Goal: Find specific page/section: Find specific page/section

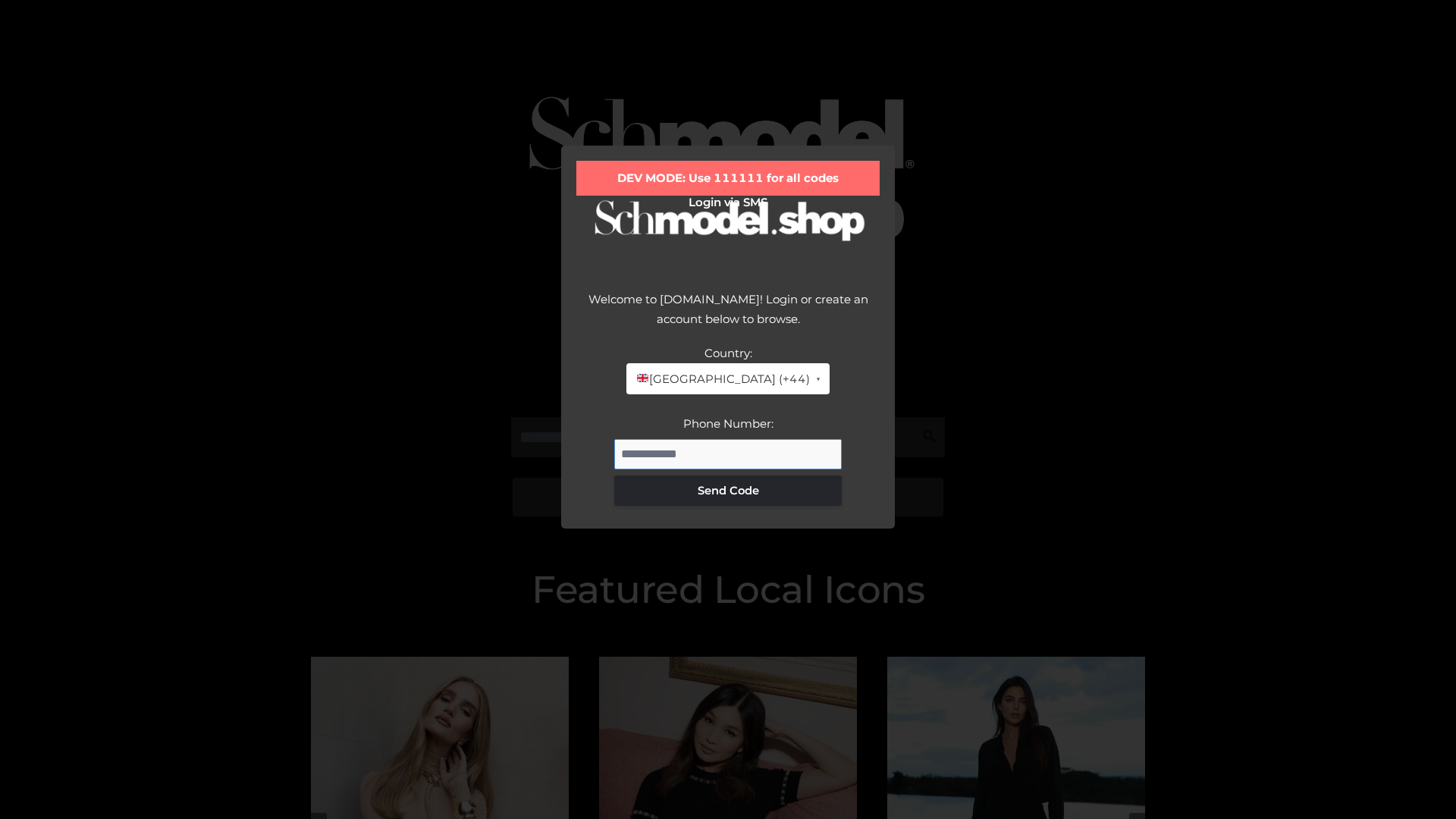
click at [728, 454] on input "Phone Number:" at bounding box center [728, 454] width 228 height 31
type input "**********"
click at [728, 490] on button "Send Code" at bounding box center [728, 490] width 228 height 31
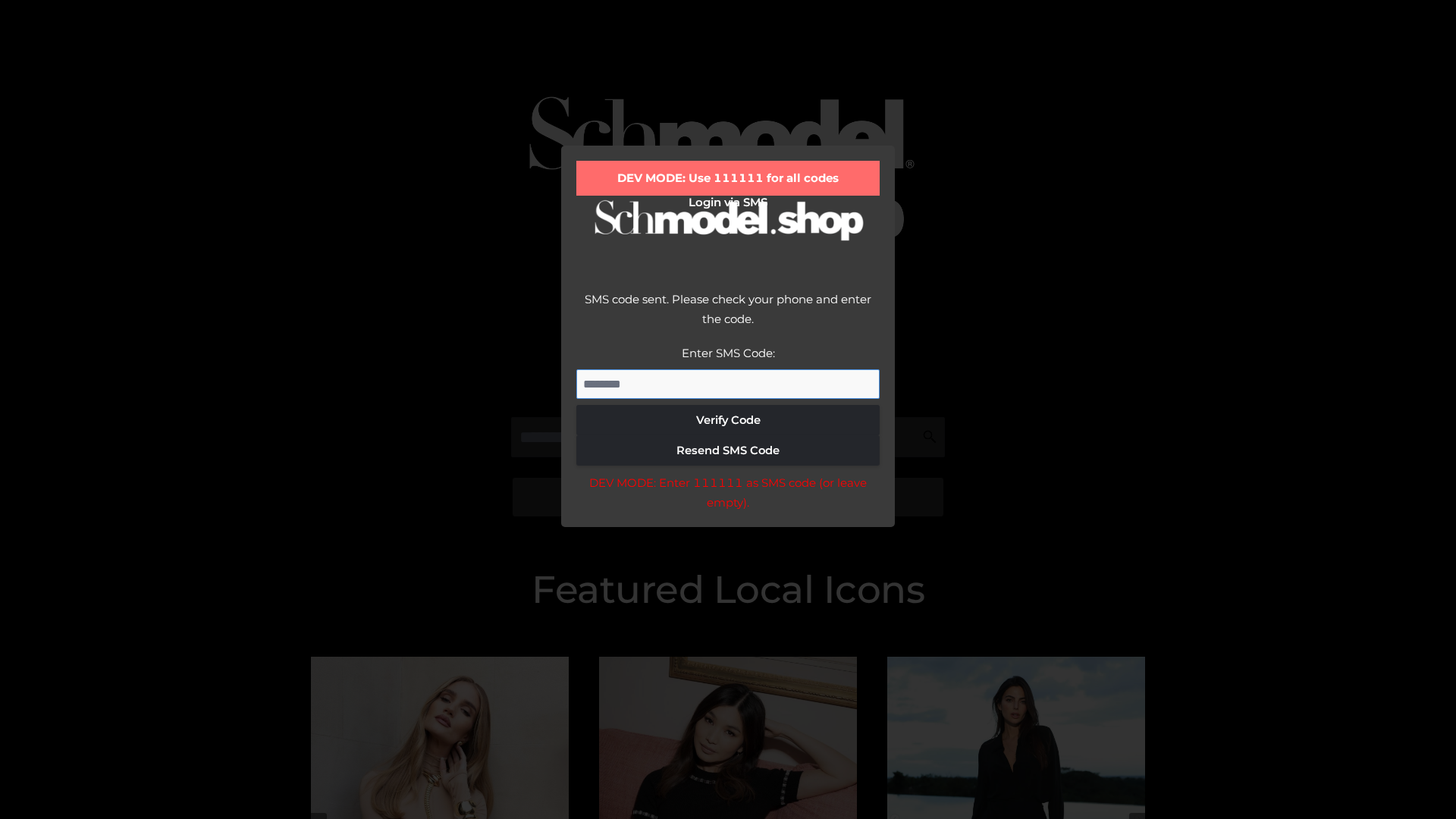
click at [728, 383] on input "Enter SMS Code:" at bounding box center [728, 384] width 304 height 31
type input "******"
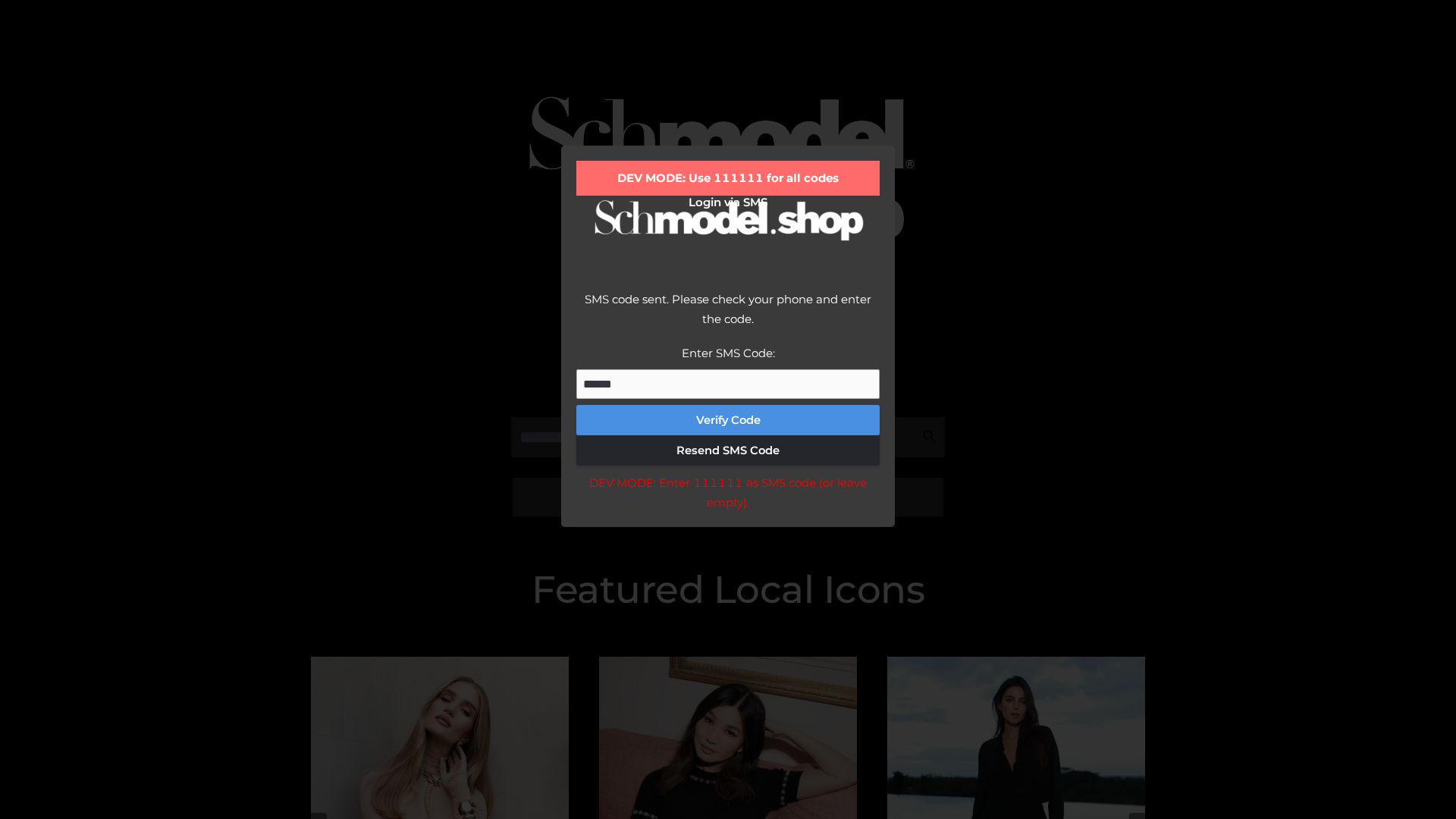
click at [728, 420] on button "Verify Code" at bounding box center [728, 419] width 304 height 31
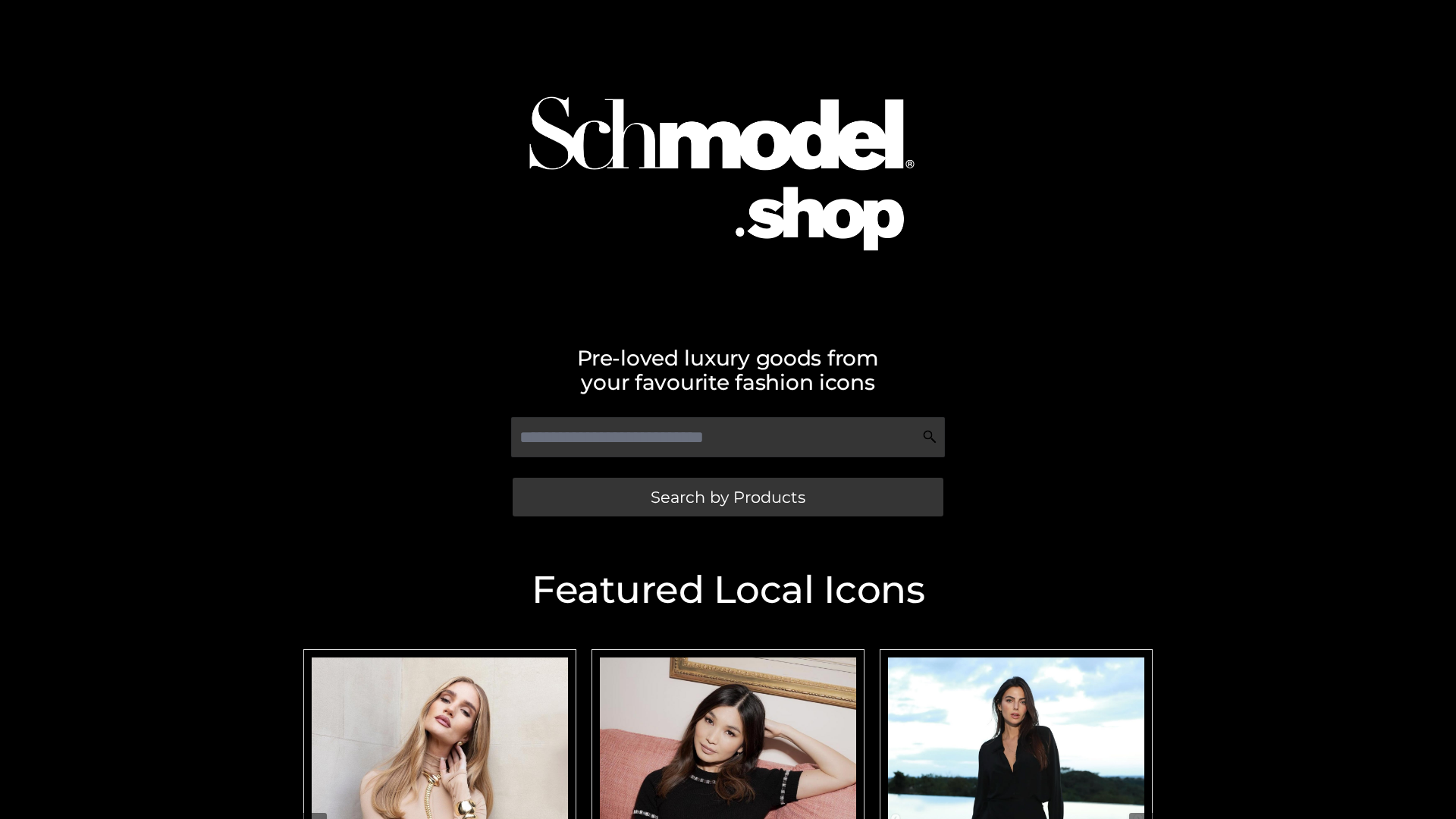
click at [727, 497] on span "Search by Products" at bounding box center [728, 497] width 155 height 16
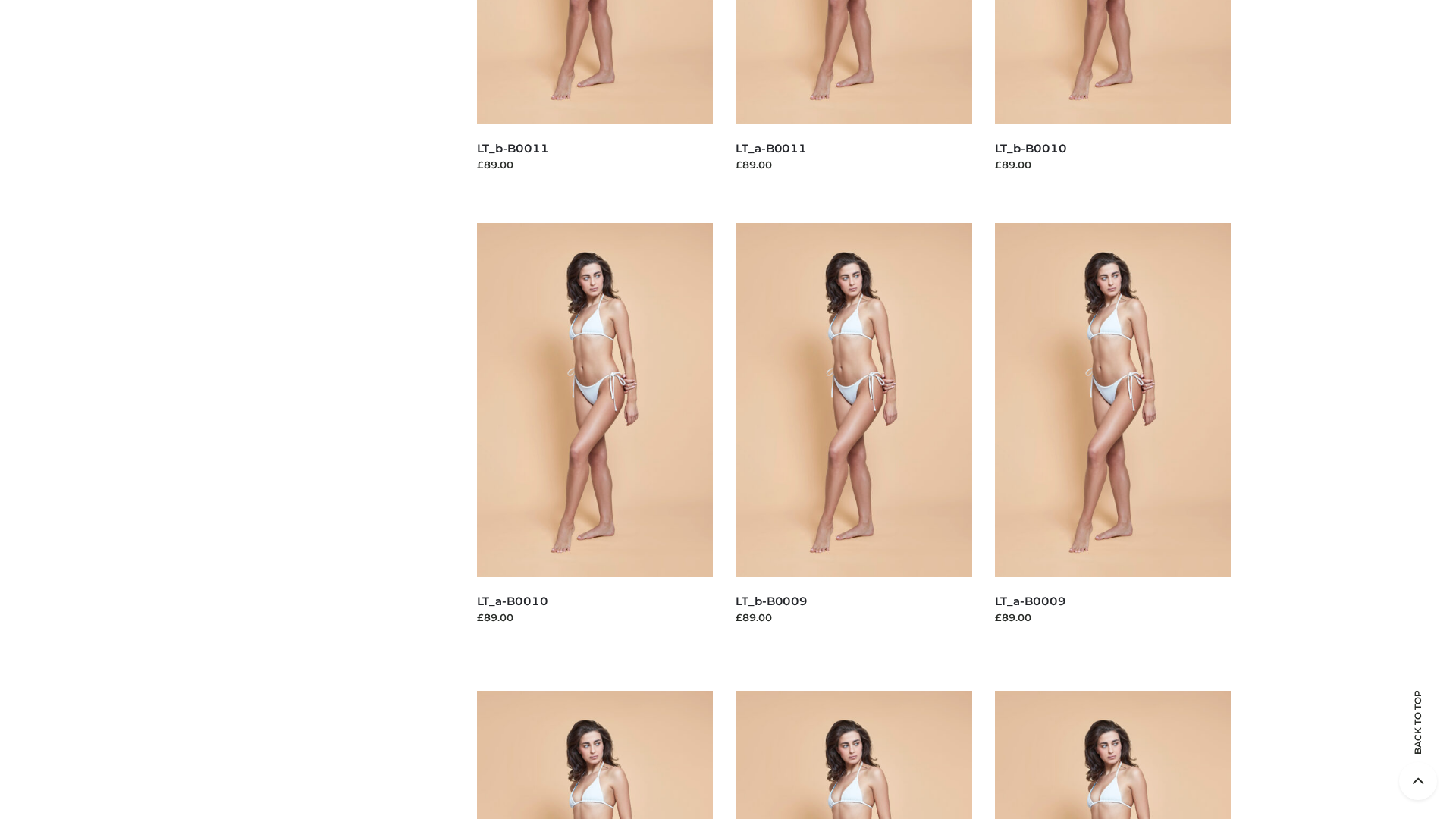
scroll to position [3996, 0]
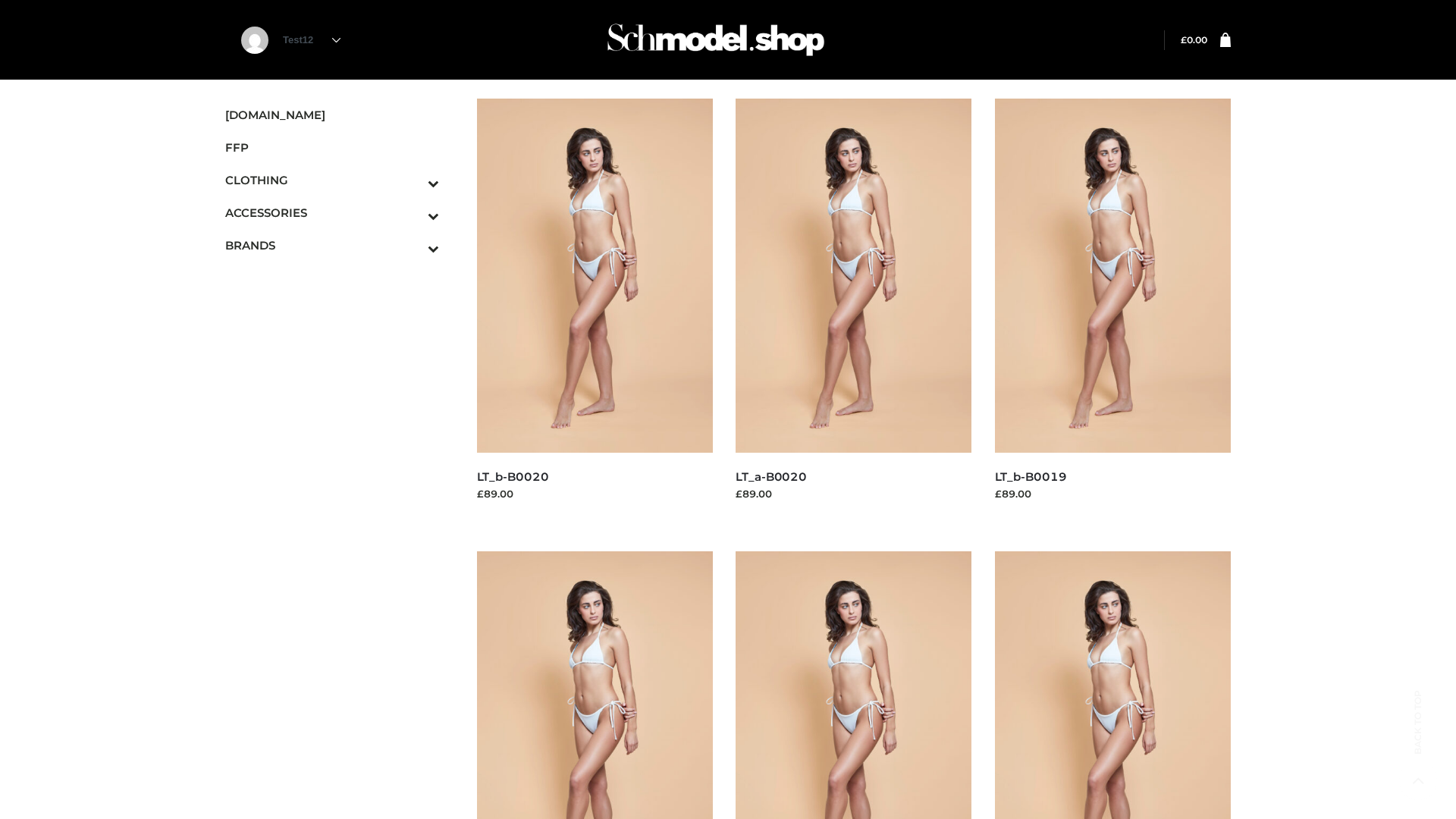
scroll to position [1234, 0]
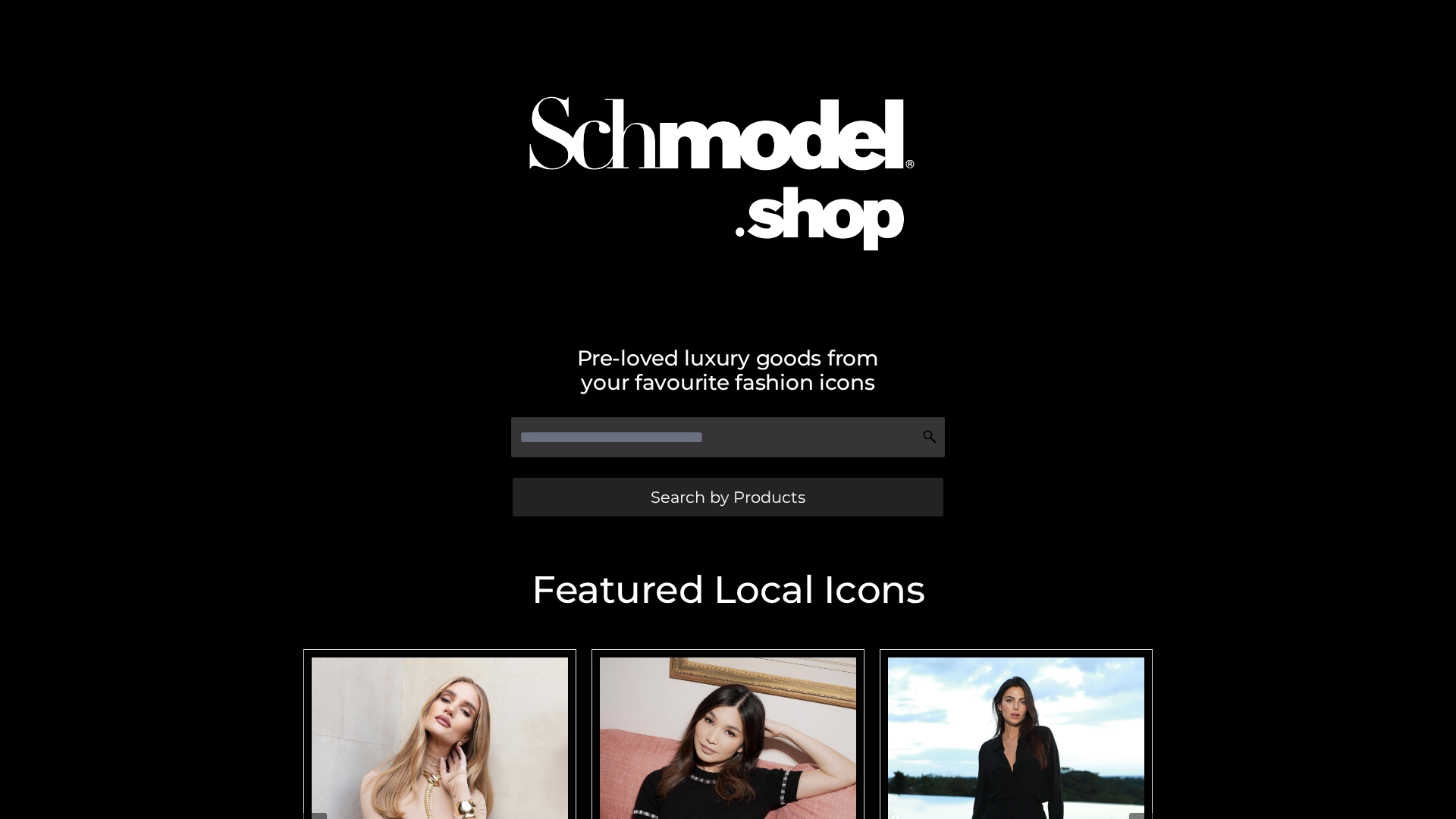
click at [727, 497] on span "Search by Products" at bounding box center [728, 497] width 155 height 16
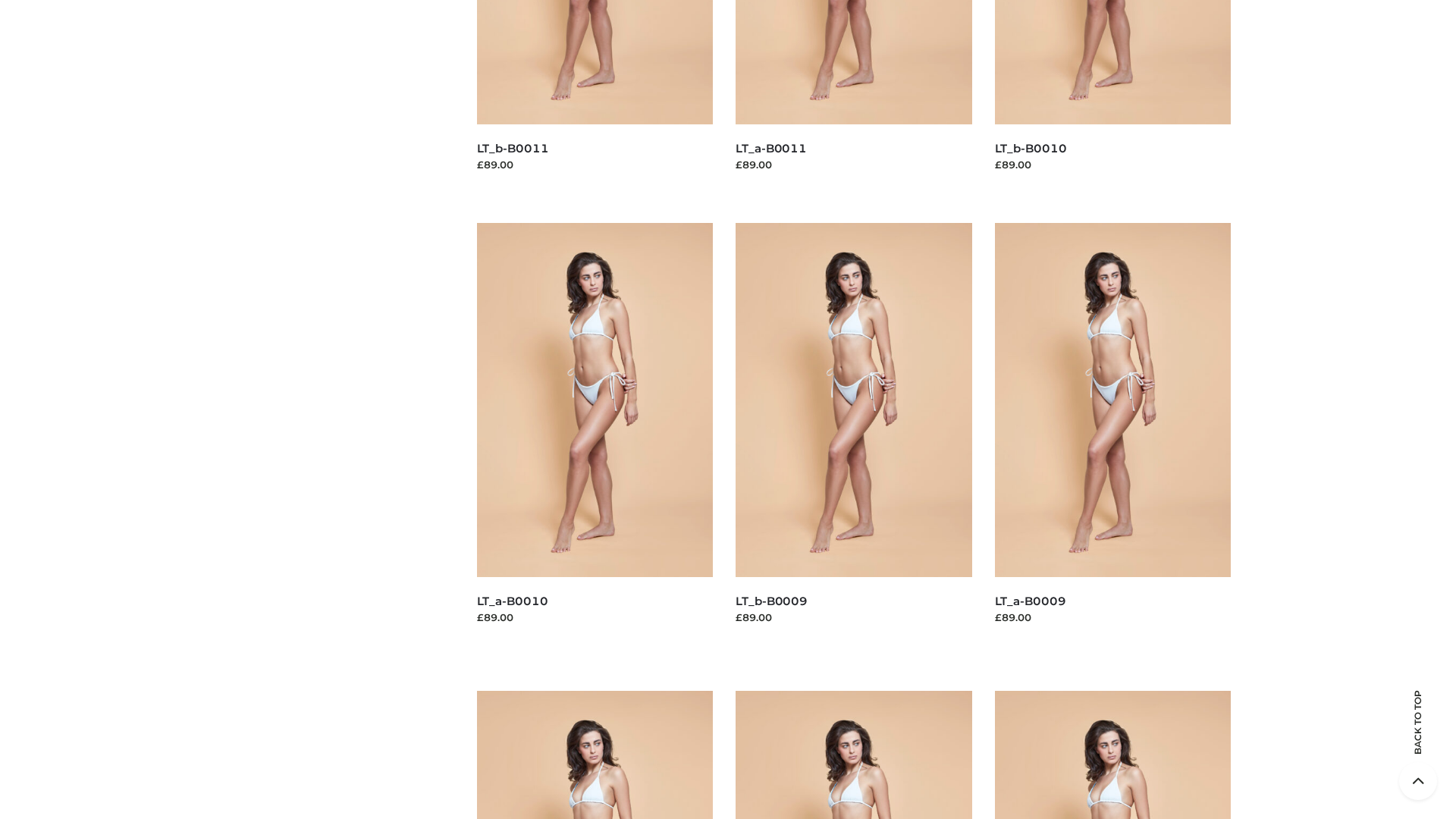
scroll to position [3996, 0]
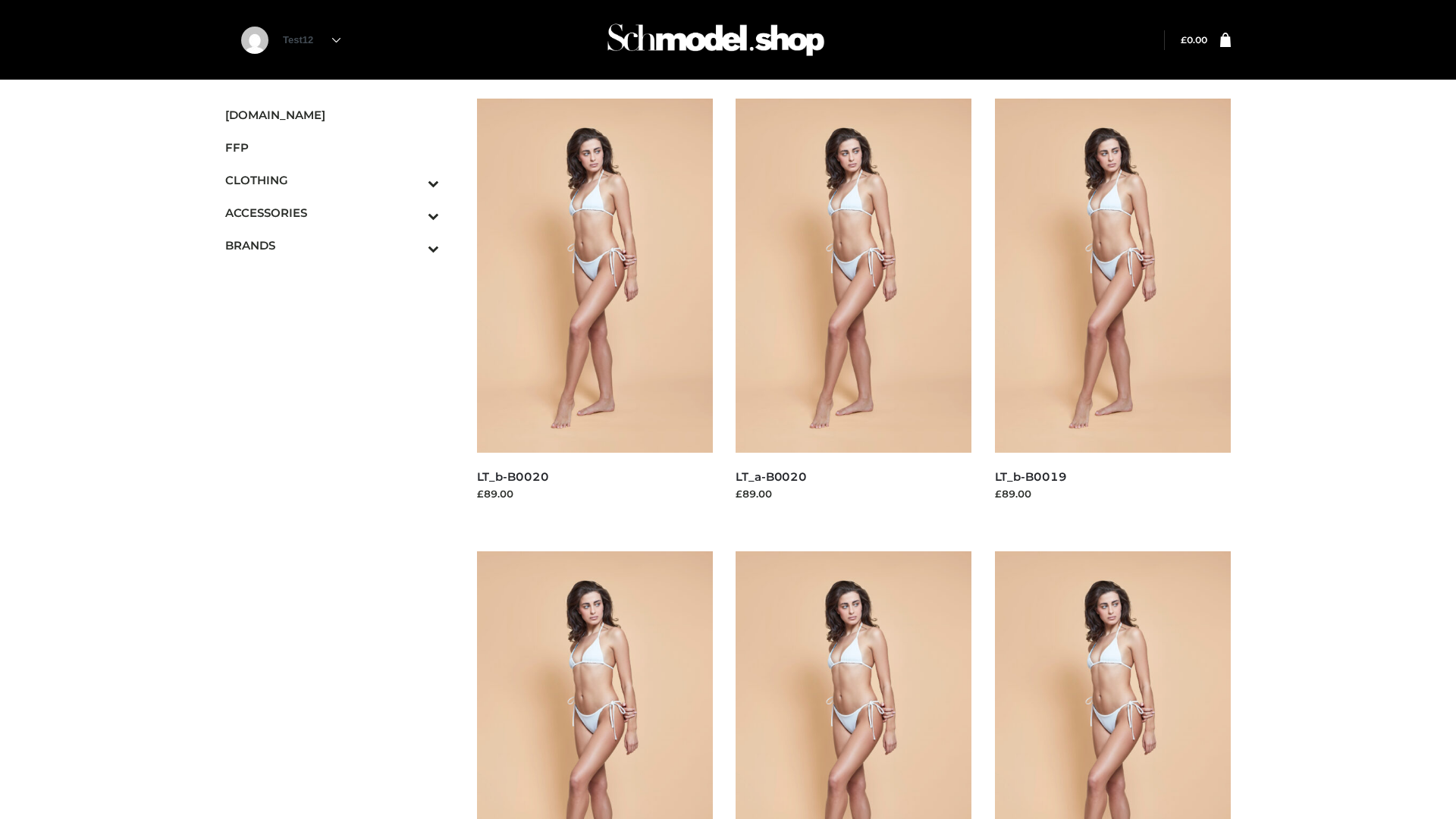
scroll to position [1234, 0]
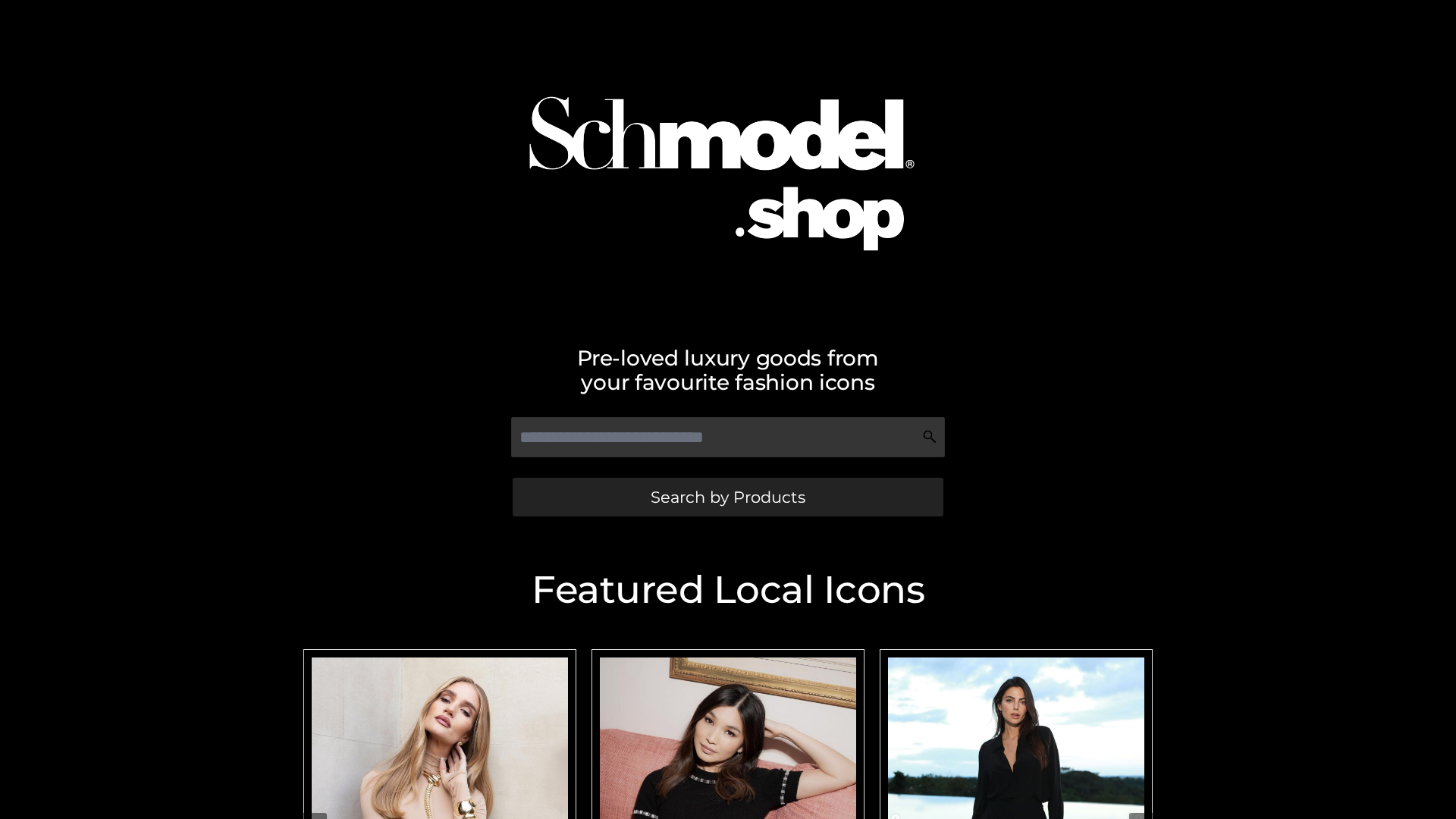
click at [727, 497] on span "Search by Products" at bounding box center [728, 497] width 155 height 16
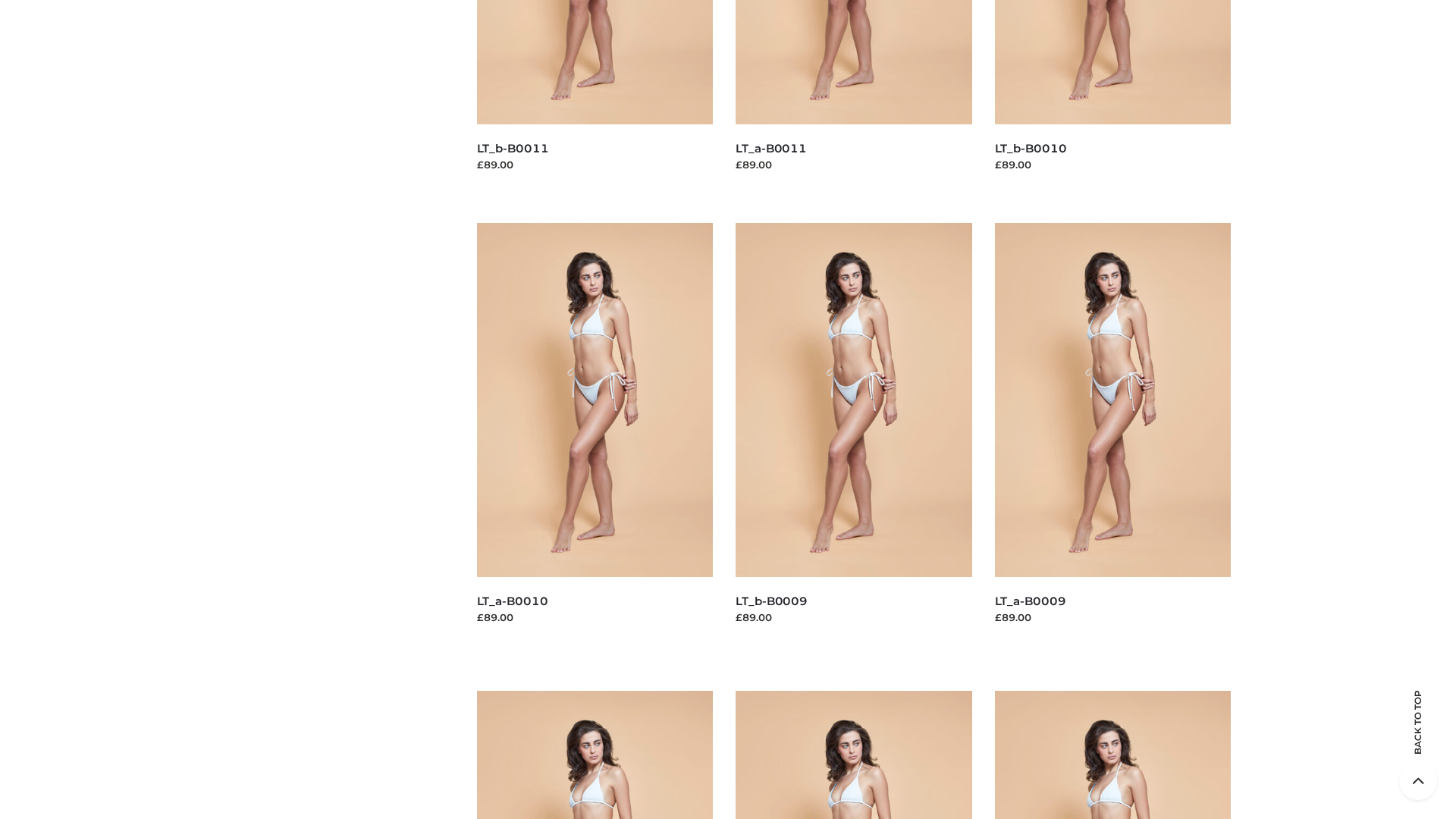
scroll to position [3996, 0]
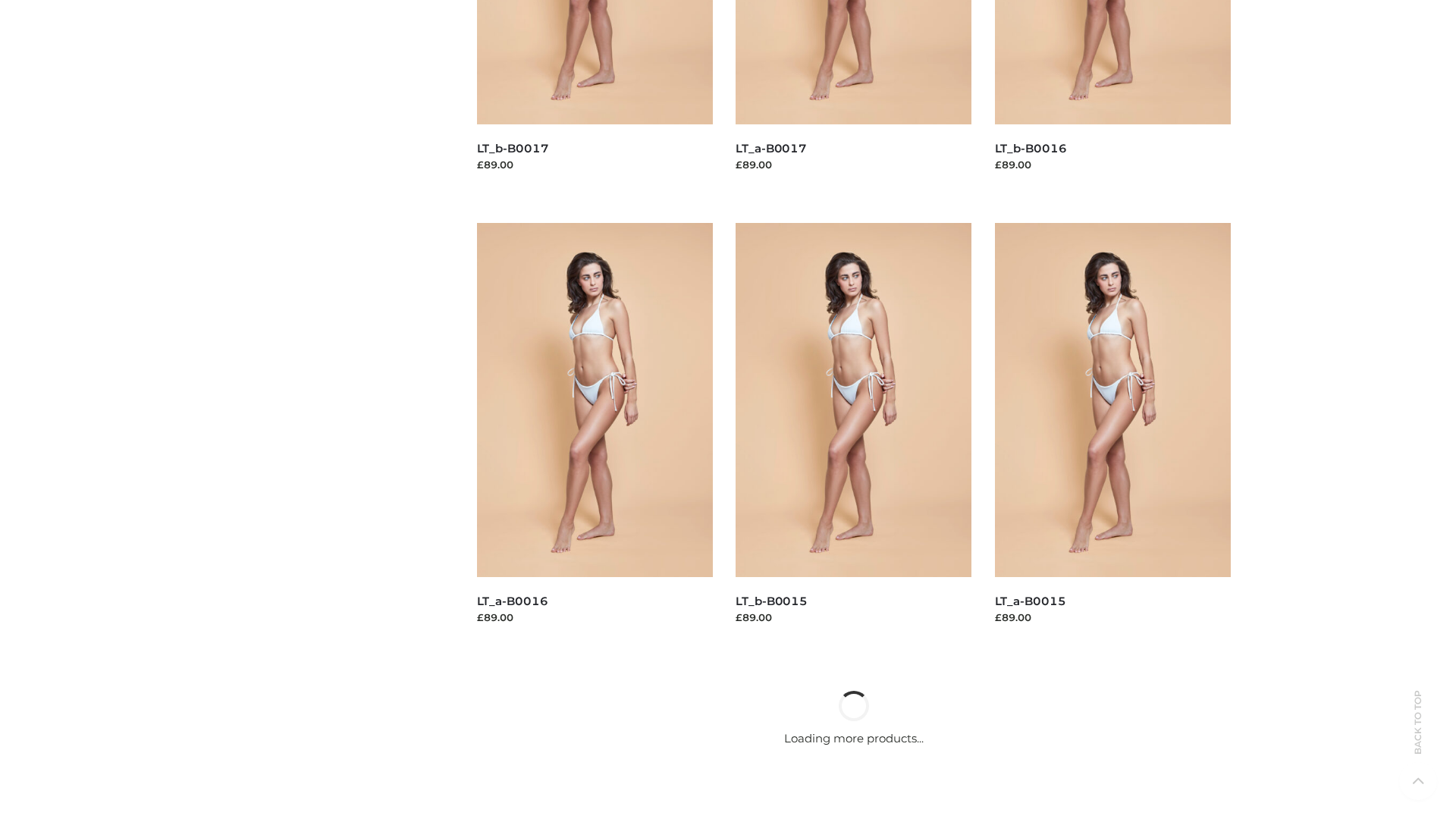
scroll to position [1234, 0]
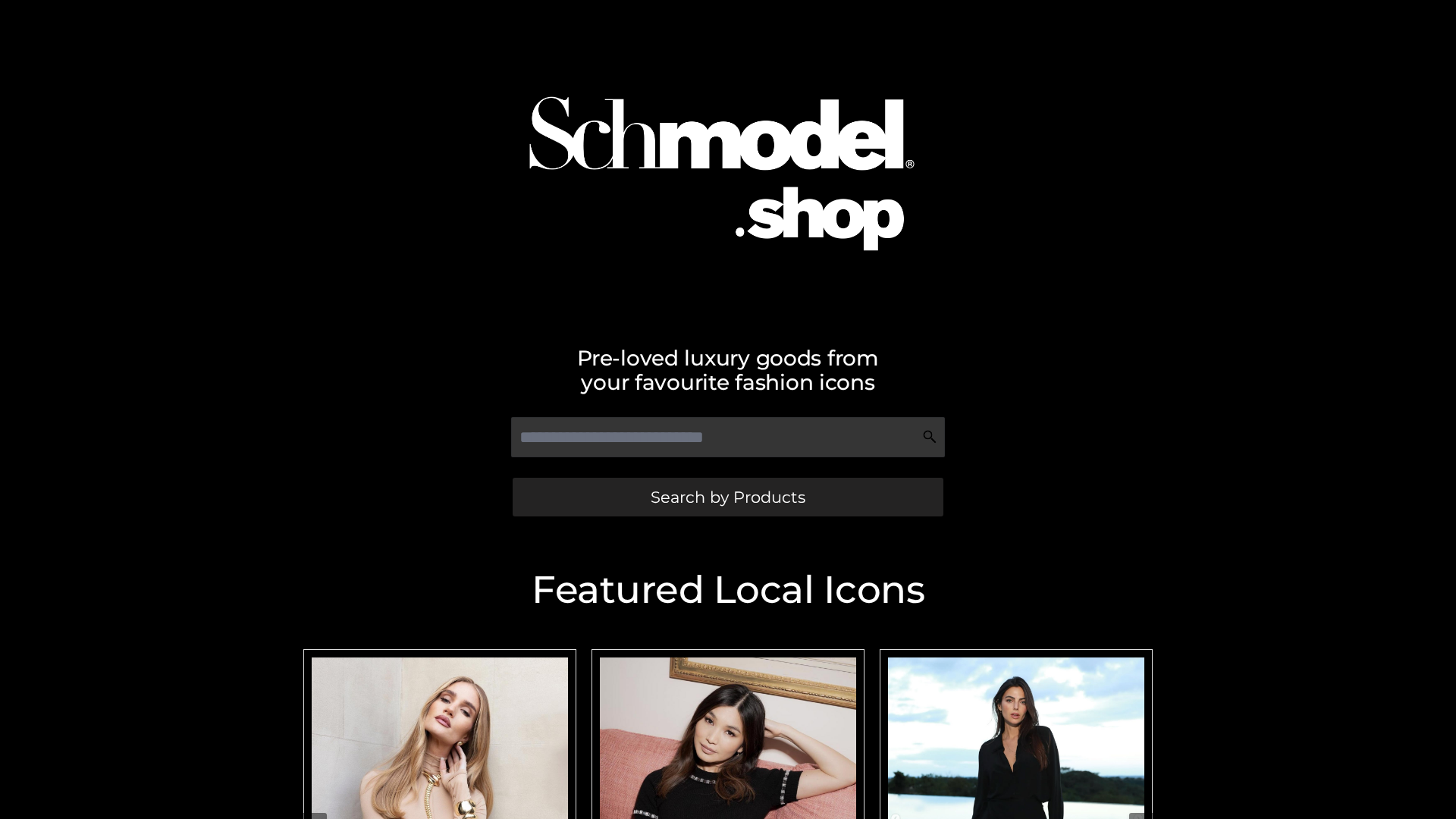
click at [727, 497] on span "Search by Products" at bounding box center [728, 497] width 155 height 16
